Goal: Task Accomplishment & Management: Use online tool/utility

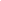
scroll to position [0, 44]
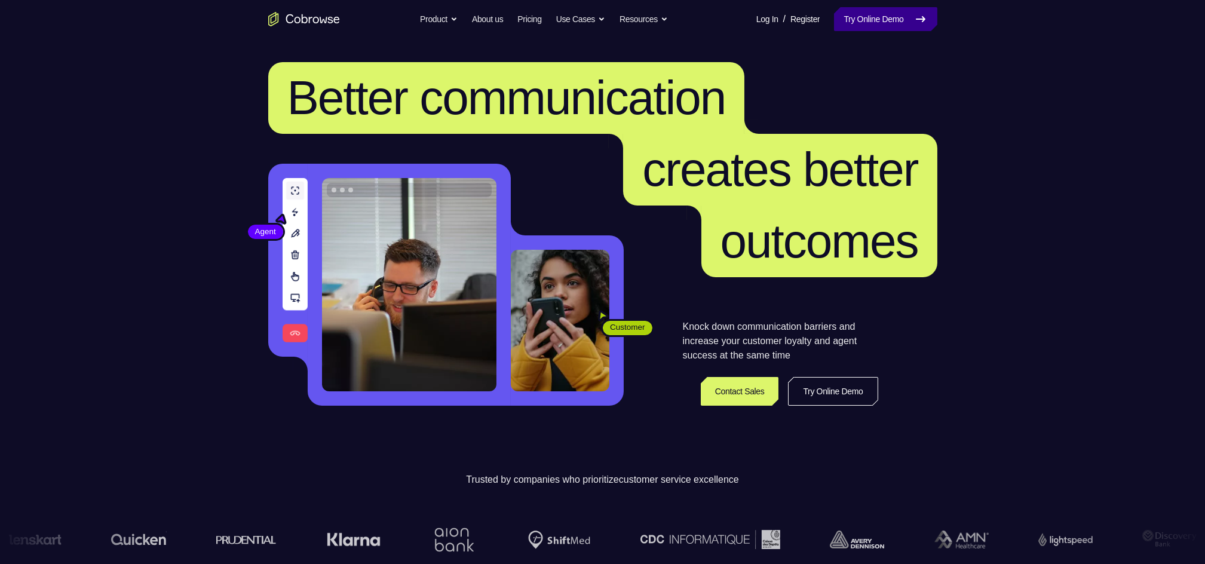
click at [905, 14] on link "Try Online Demo" at bounding box center [885, 19] width 103 height 24
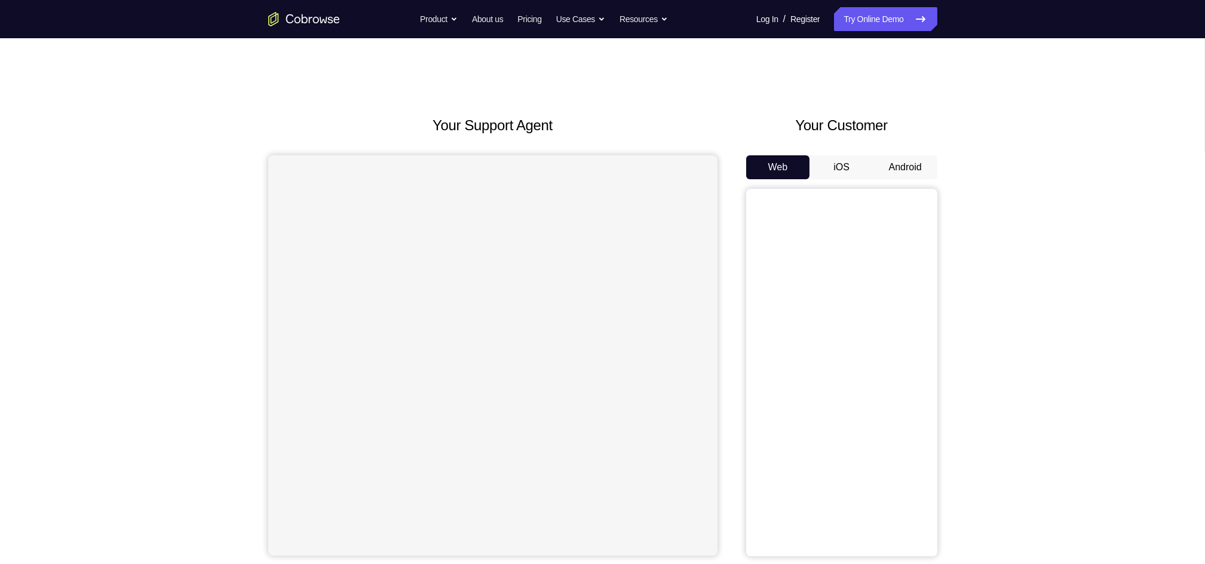
click at [897, 164] on button "Android" at bounding box center [905, 167] width 64 height 24
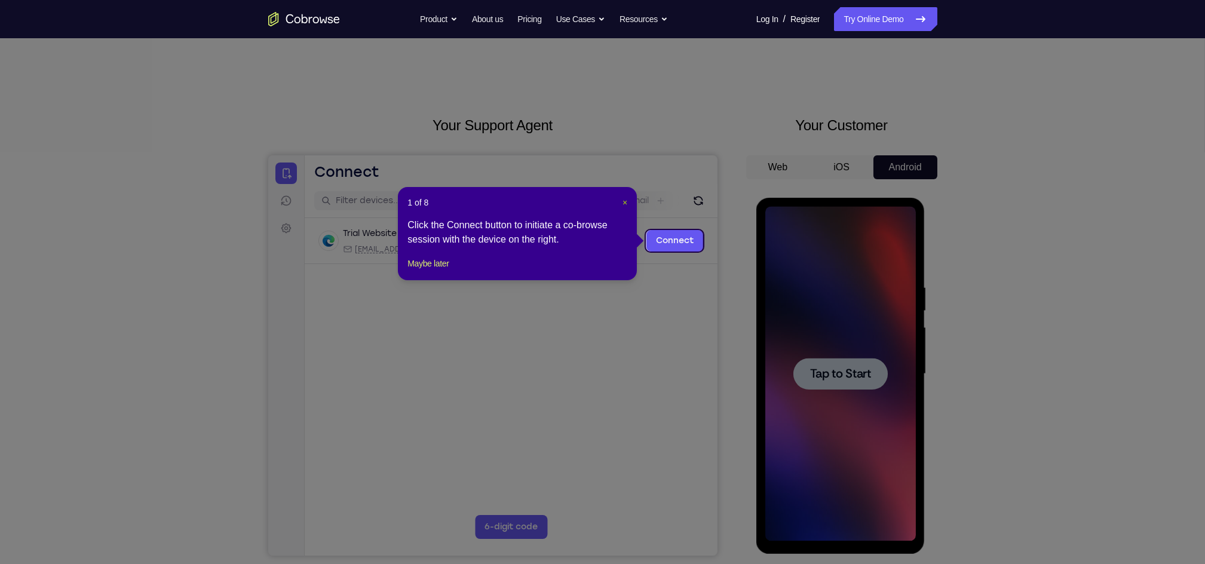
click at [624, 203] on span "×" at bounding box center [625, 203] width 5 height 10
